Goal: Task Accomplishment & Management: Use online tool/utility

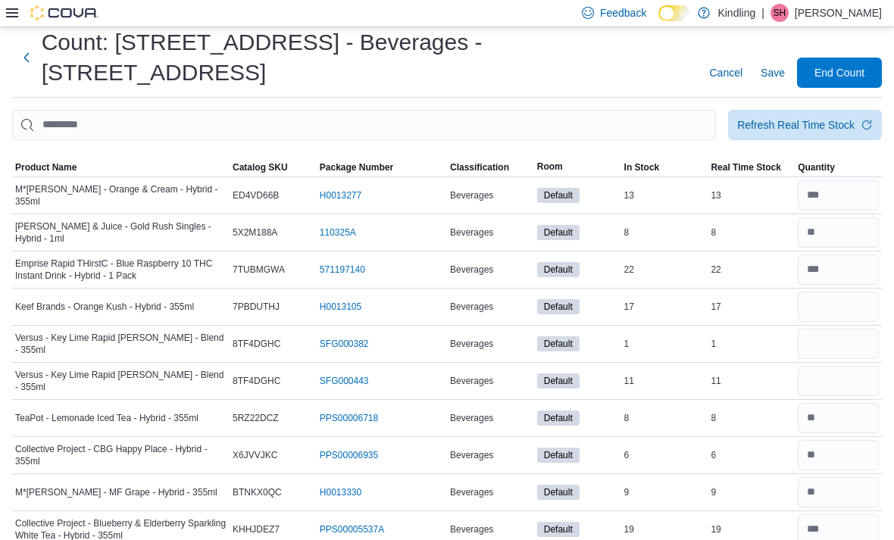
scroll to position [69, 0]
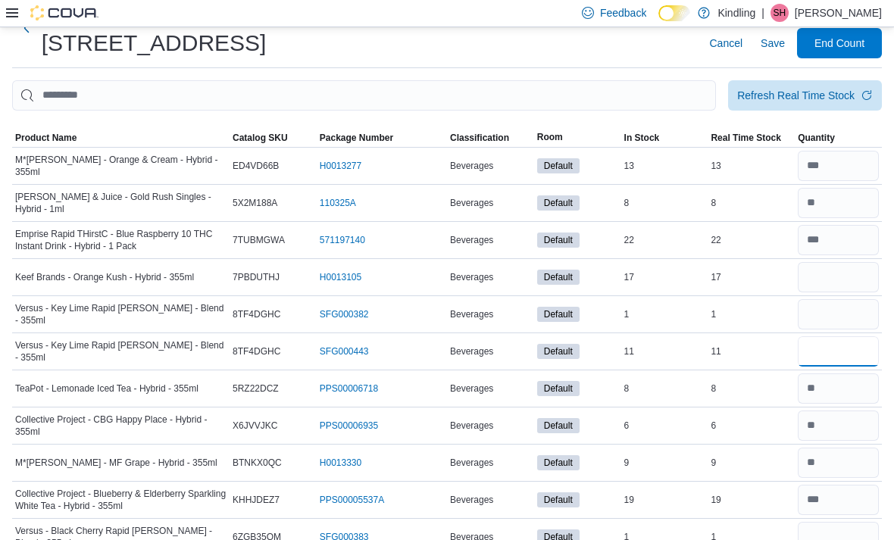
click at [834, 336] on input "number" at bounding box center [838, 351] width 81 height 30
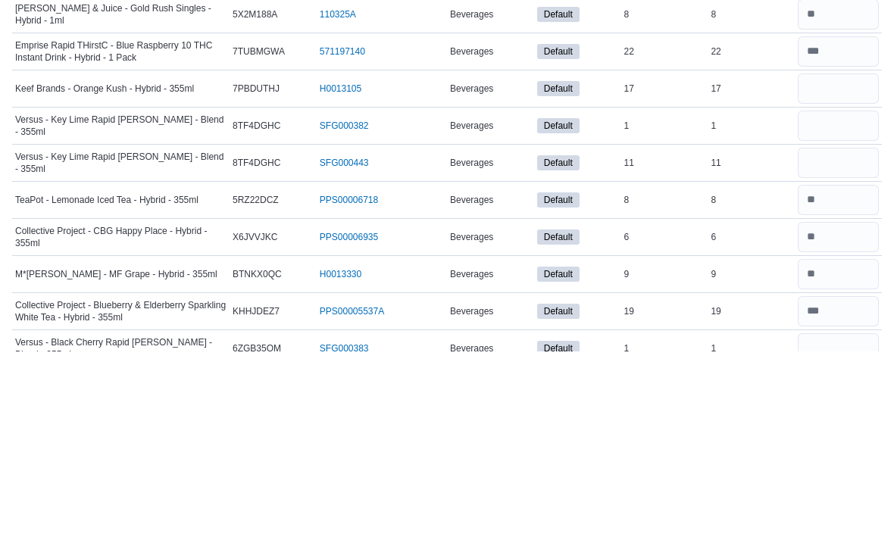
scroll to position [258, 0]
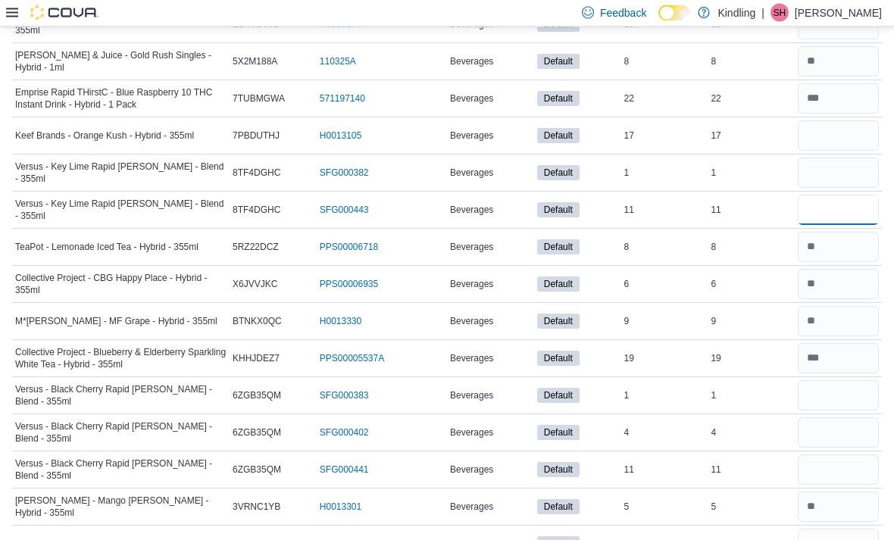
type input "**"
click at [853, 158] on input "number" at bounding box center [838, 173] width 81 height 30
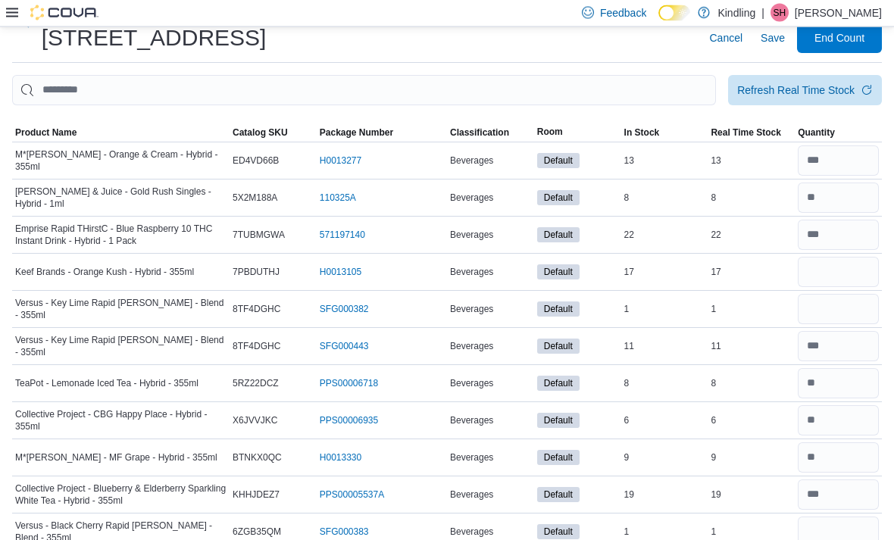
scroll to position [71, 0]
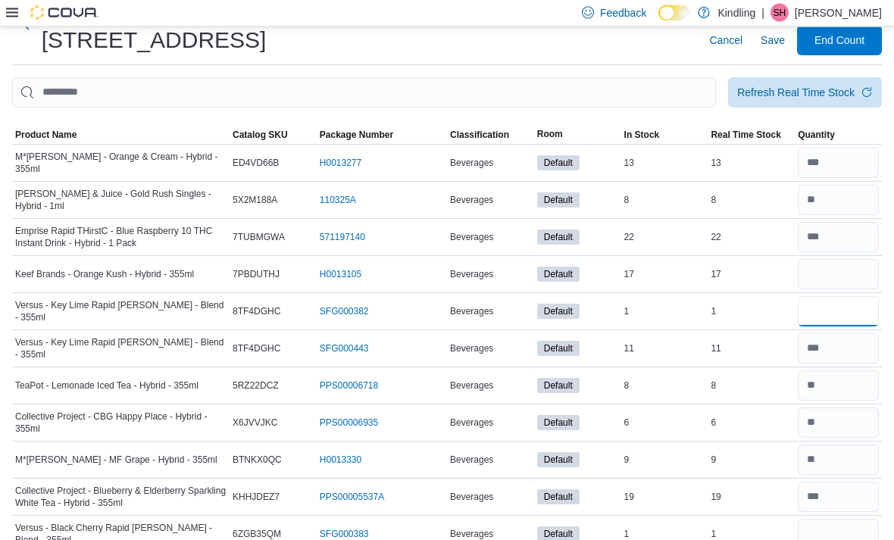
type input "*"
click at [845, 260] on input "number" at bounding box center [838, 275] width 81 height 30
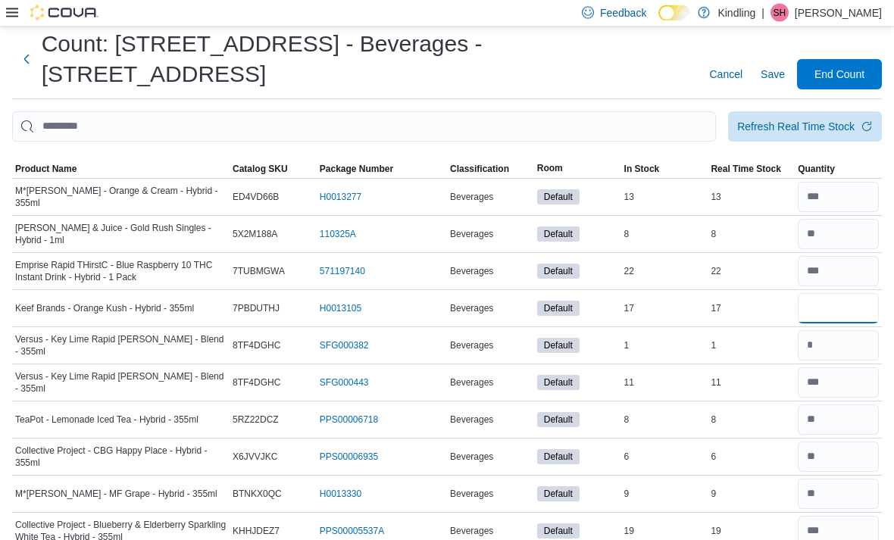
scroll to position [0, 0]
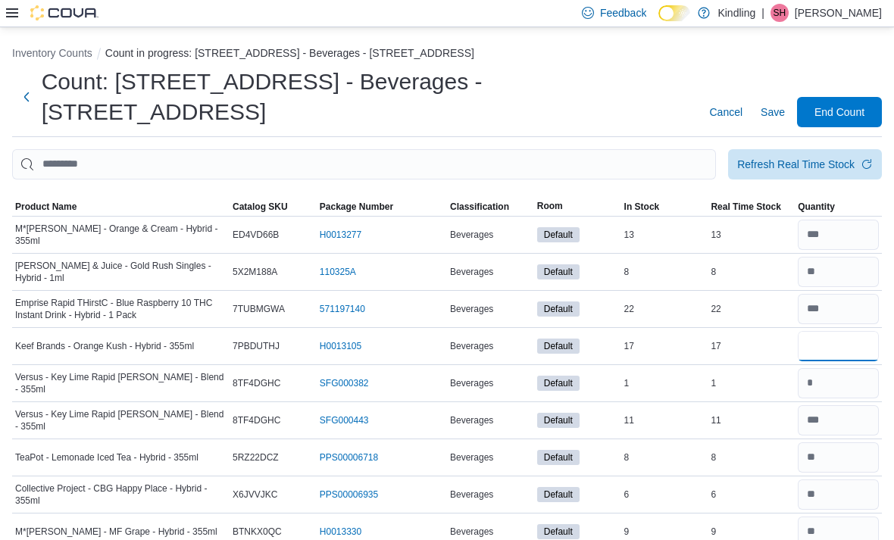
click at [823, 331] on input "number" at bounding box center [838, 346] width 81 height 30
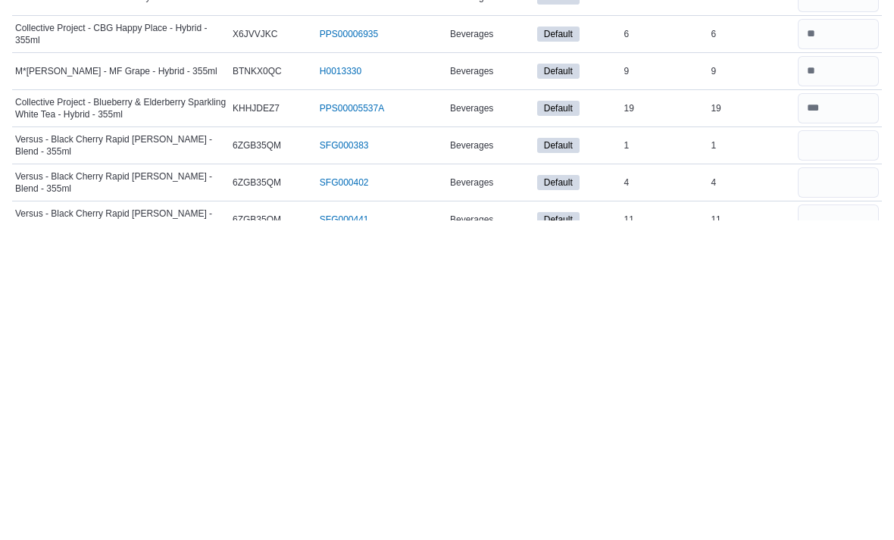
scroll to position [145, 0]
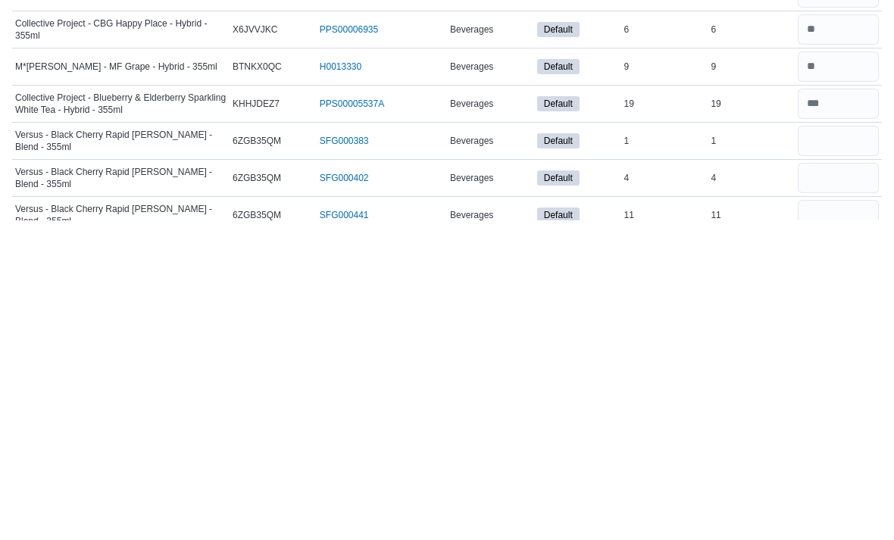
type input "**"
click at [839, 520] on input "number" at bounding box center [838, 535] width 81 height 30
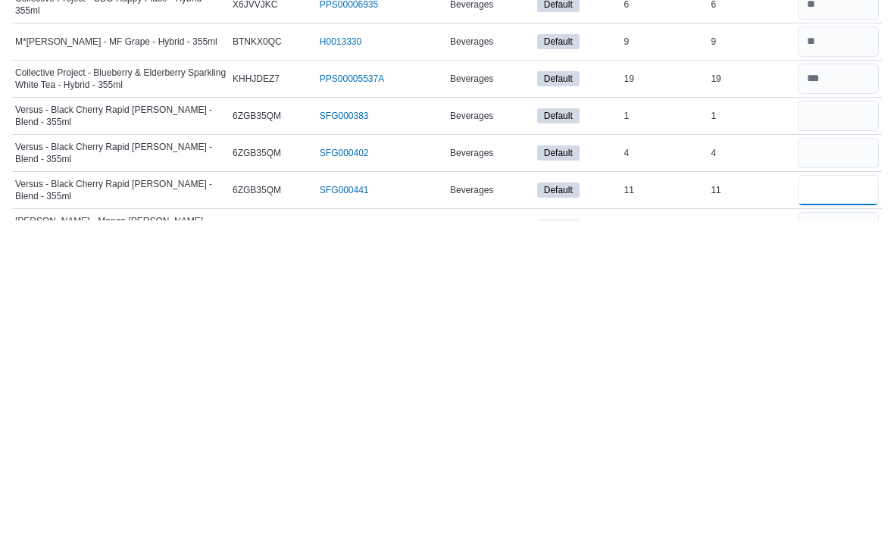
scroll to position [187, 0]
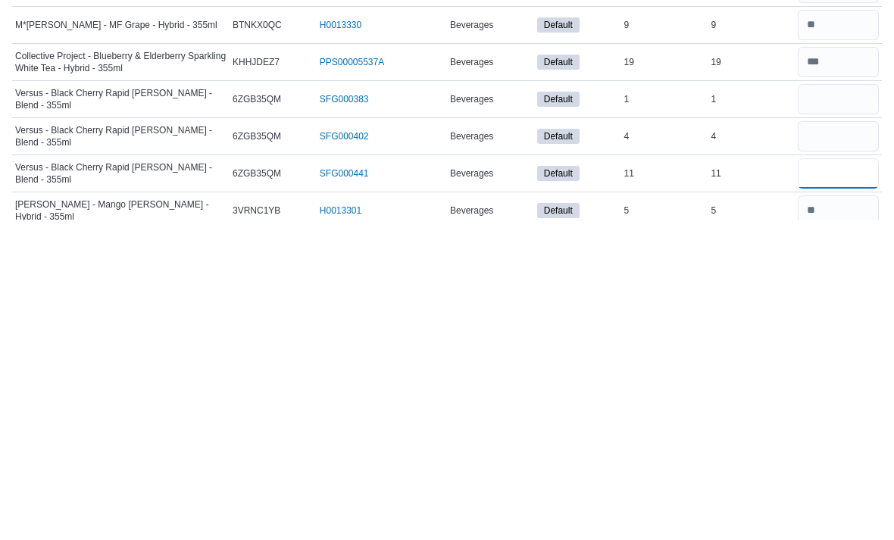
type input "**"
click at [826, 404] on input "number" at bounding box center [838, 419] width 81 height 30
type input "*"
click at [827, 441] on input "number" at bounding box center [838, 456] width 81 height 30
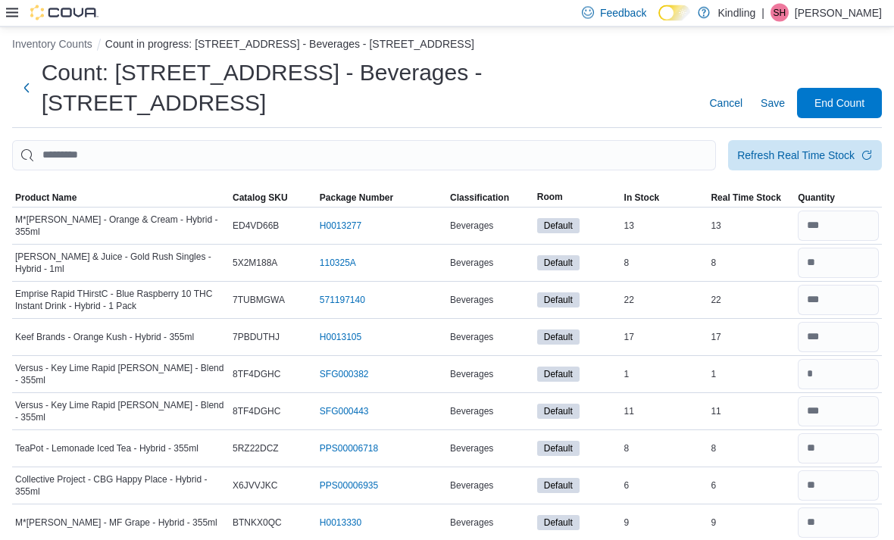
scroll to position [0, 0]
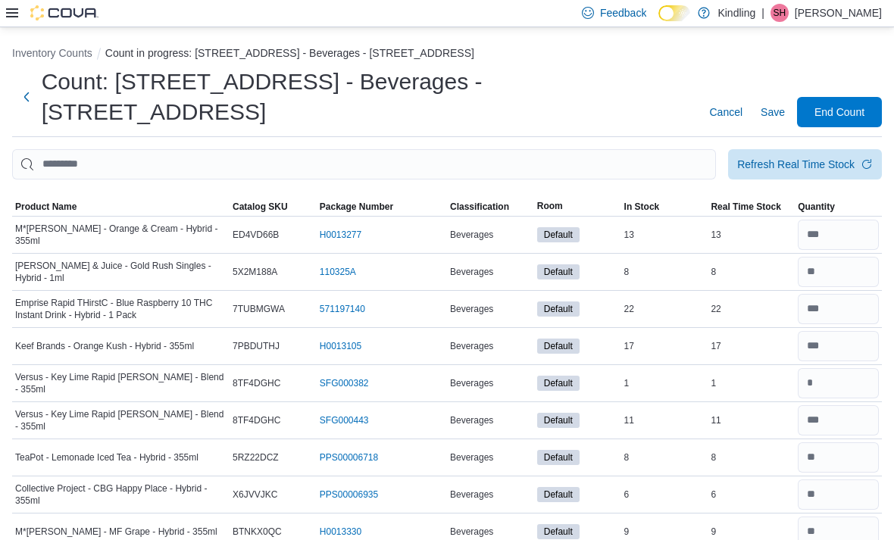
type input "*"
click at [780, 105] on span "Save" at bounding box center [773, 112] width 24 height 15
